Goal: Navigation & Orientation: Find specific page/section

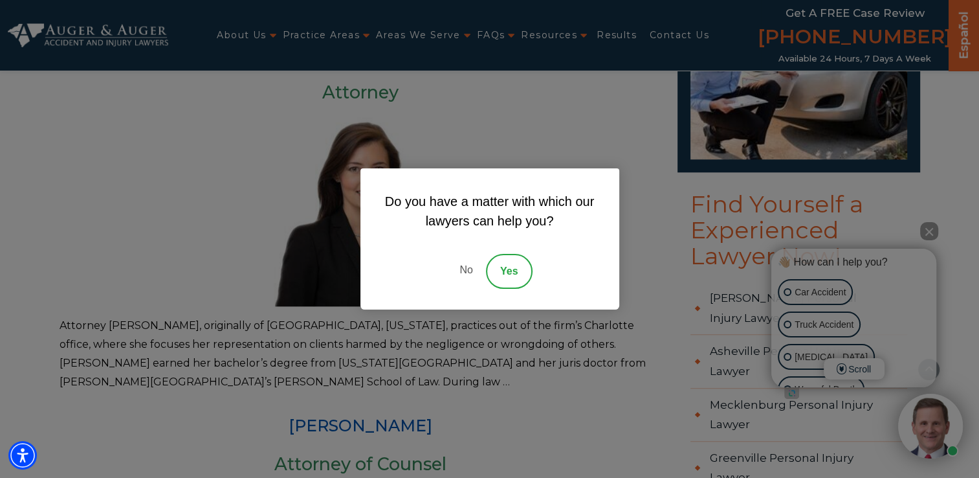
scroll to position [1226, 0]
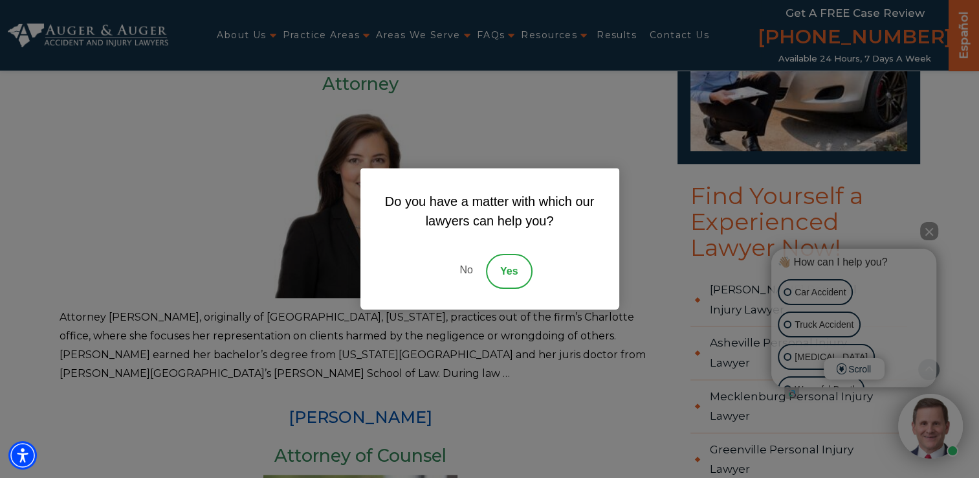
click at [470, 268] on link "No" at bounding box center [466, 271] width 39 height 35
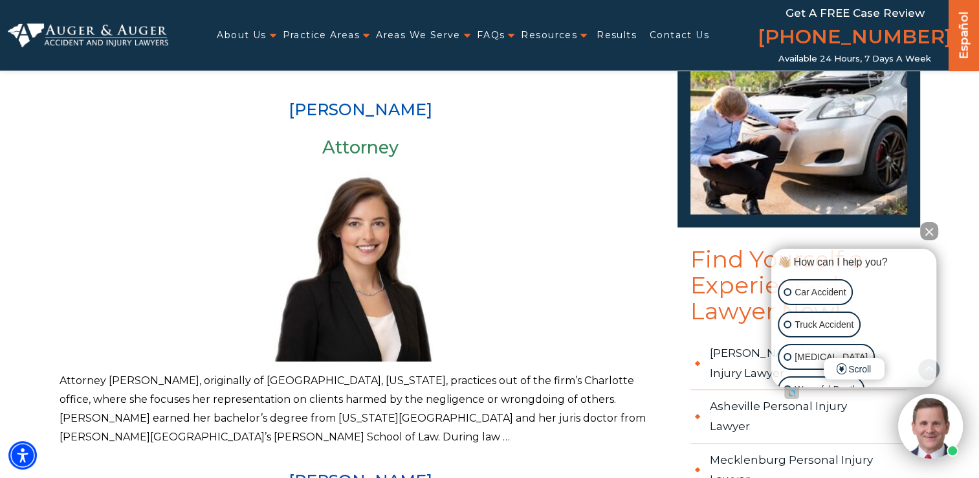
scroll to position [0, 0]
